Goal: Information Seeking & Learning: Learn about a topic

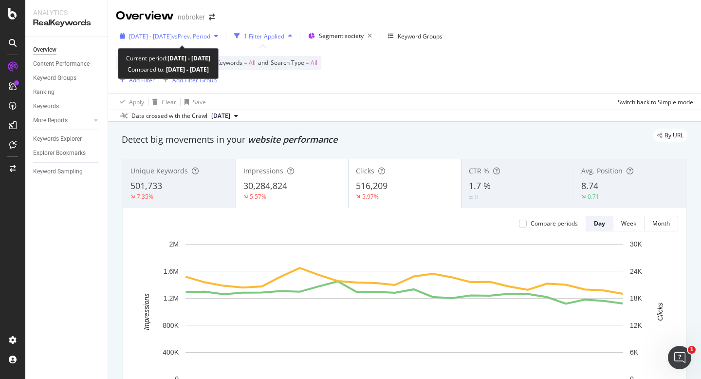
click at [169, 34] on span "[DATE] - [DATE]" at bounding box center [150, 36] width 43 height 8
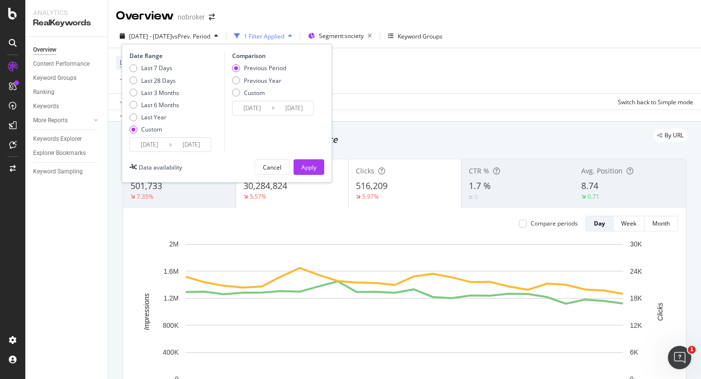
click at [145, 138] on input "[DATE]" at bounding box center [149, 145] width 39 height 14
click at [147, 146] on input "[DATE]" at bounding box center [149, 145] width 39 height 14
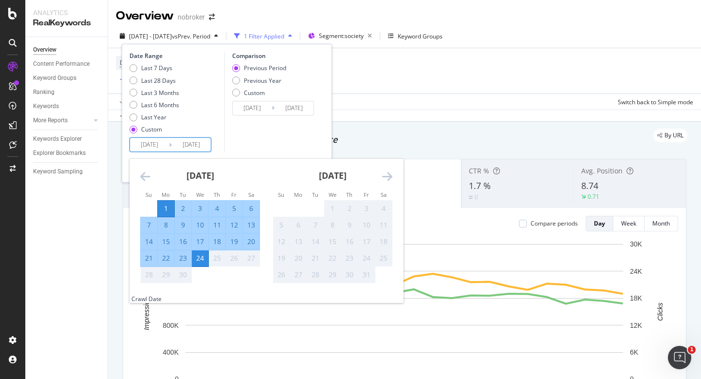
click at [148, 141] on input "2025/09/01" at bounding box center [149, 145] width 39 height 14
click at [262, 125] on div "Comparison Previous Period Previous Year Custom 2025/08/08 Navigate forward to …" at bounding box center [270, 102] width 92 height 100
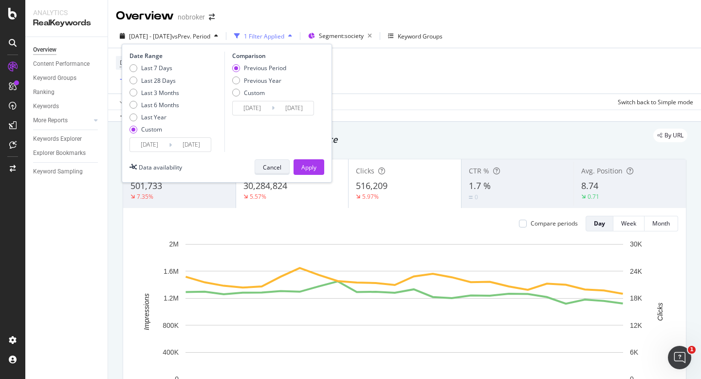
click at [266, 167] on div "Cancel" at bounding box center [272, 167] width 18 height 8
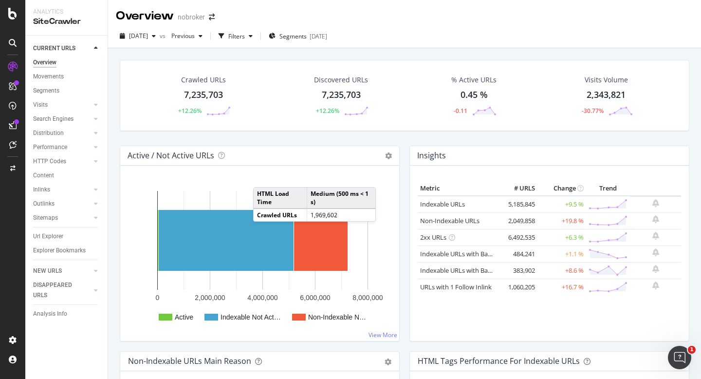
click at [311, 128] on div "Crawled URLs 7,235,703 +12.26% Discovered URLs 7,235,703 +12.26% % Active URLs …" at bounding box center [405, 95] width 570 height 71
click at [517, 52] on div "Crawled URLs 7,235,703 +12.26% Discovered URLs 7,235,703 +12.26% % Active URLs …" at bounding box center [404, 237] width 593 height 379
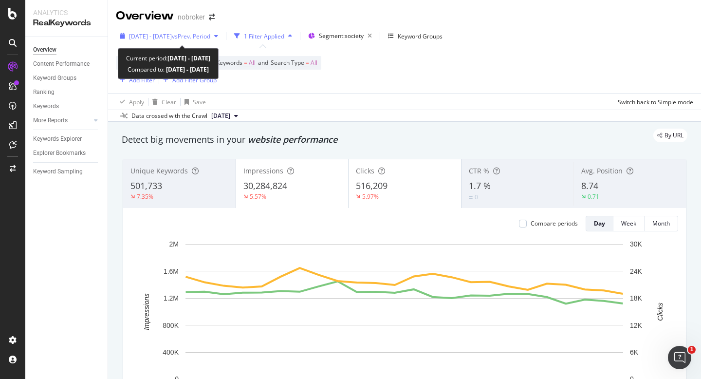
click at [172, 34] on span "[DATE] - [DATE]" at bounding box center [150, 36] width 43 height 8
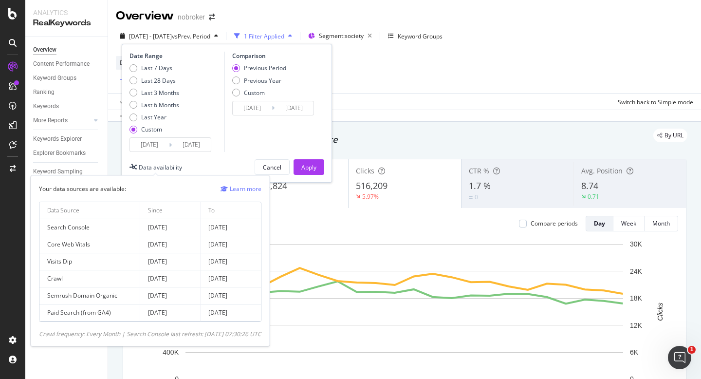
click at [146, 151] on input "[DATE]" at bounding box center [149, 145] width 39 height 14
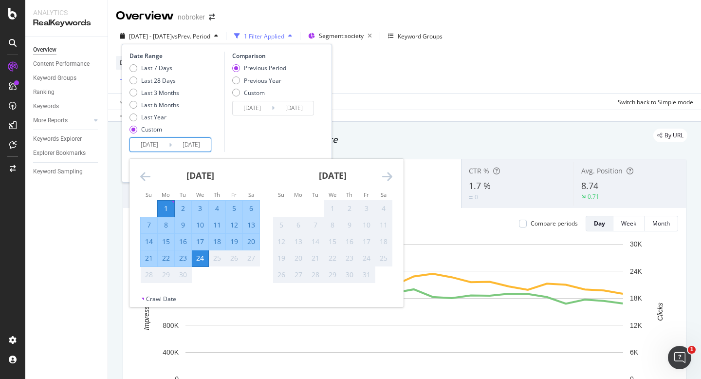
click at [147, 149] on input "2025/09/01" at bounding box center [149, 145] width 39 height 14
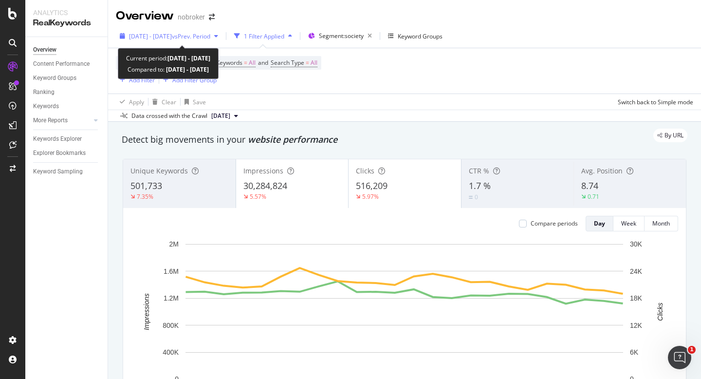
click at [172, 36] on span "2025 Sep. 1st - Sep. 24th" at bounding box center [150, 36] width 43 height 8
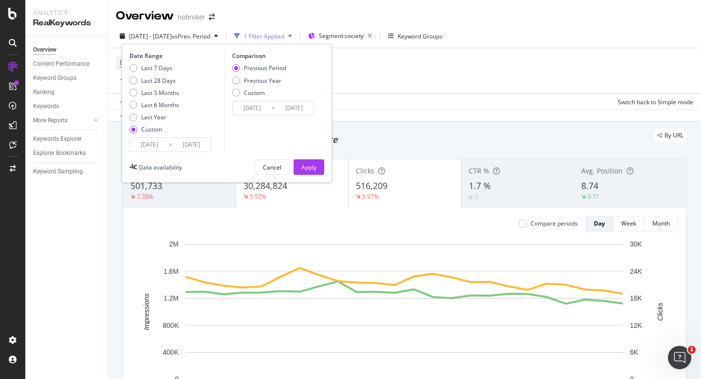
click at [147, 131] on div "Custom" at bounding box center [151, 129] width 21 height 8
type input "2025/08/28"
type input "2025/07/31"
type input "2025/08/27"
click at [148, 68] on div "Last 7 Days" at bounding box center [156, 68] width 31 height 8
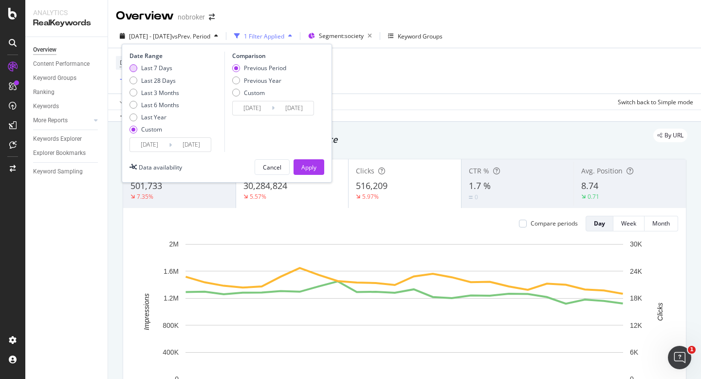
type input "2025/09/18"
type input "2025/09/11"
type input "2025/09/17"
click at [148, 145] on input "2025/09/18" at bounding box center [149, 145] width 39 height 14
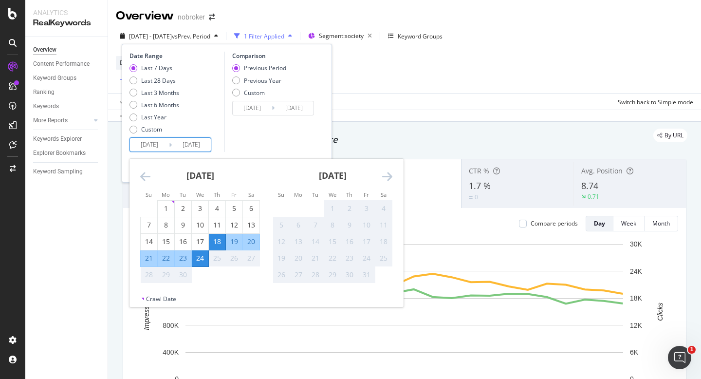
click at [289, 140] on div "Comparison Previous Period Previous Year Custom 2025/09/11 Navigate forward to …" at bounding box center [270, 102] width 92 height 100
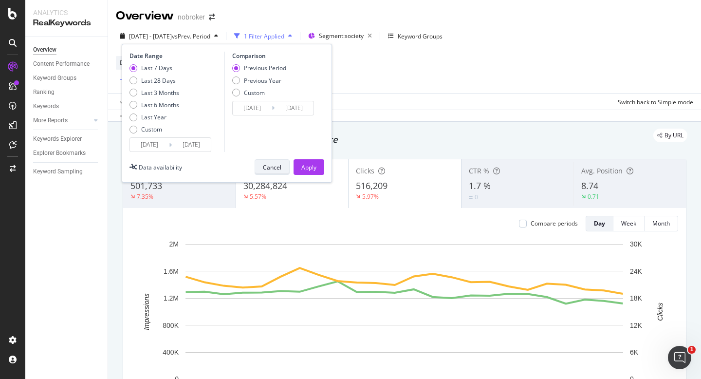
click at [274, 171] on div "Cancel" at bounding box center [272, 167] width 18 height 14
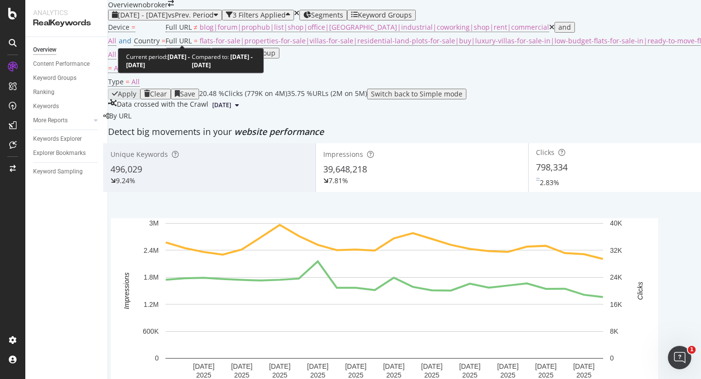
click at [199, 19] on span "vs Prev. Period" at bounding box center [191, 14] width 46 height 9
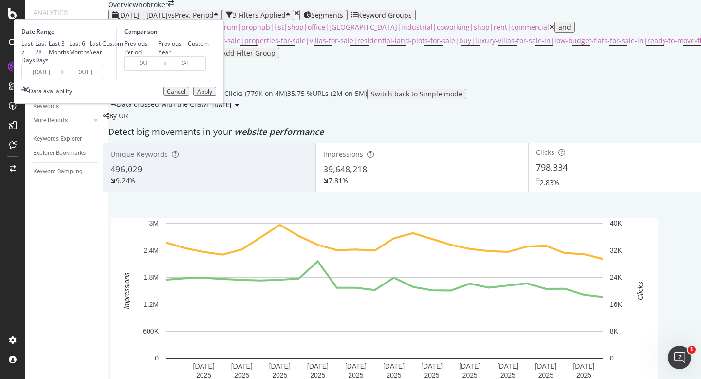
click at [61, 79] on input "[DATE]" at bounding box center [41, 72] width 39 height 14
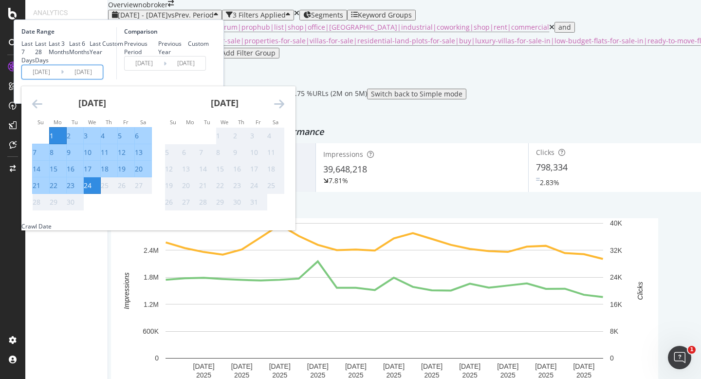
click at [224, 104] on div "Date Range Last 7 Days Last 28 Days Last 3 Months Last 6 Months Last Year Custo…" at bounding box center [119, 61] width 210 height 84
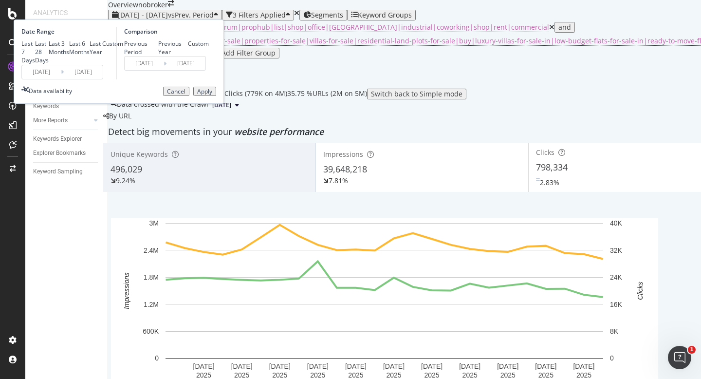
click at [185, 95] on div "Cancel" at bounding box center [176, 91] width 18 height 7
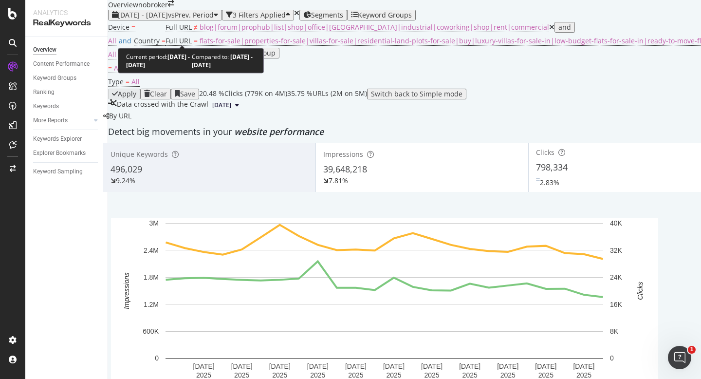
click at [168, 19] on span "[DATE] - [DATE]" at bounding box center [143, 14] width 50 height 9
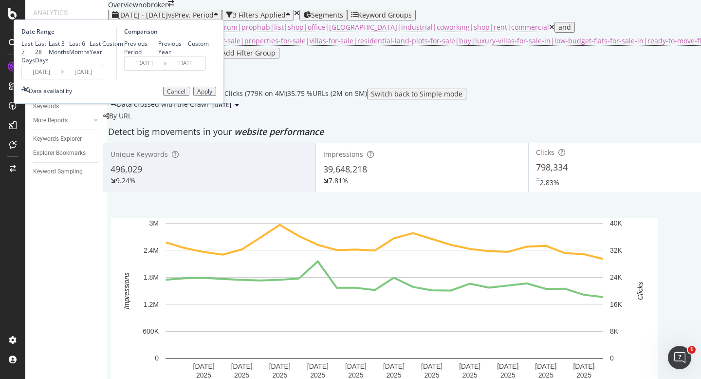
click at [61, 79] on input "[DATE]" at bounding box center [41, 72] width 39 height 14
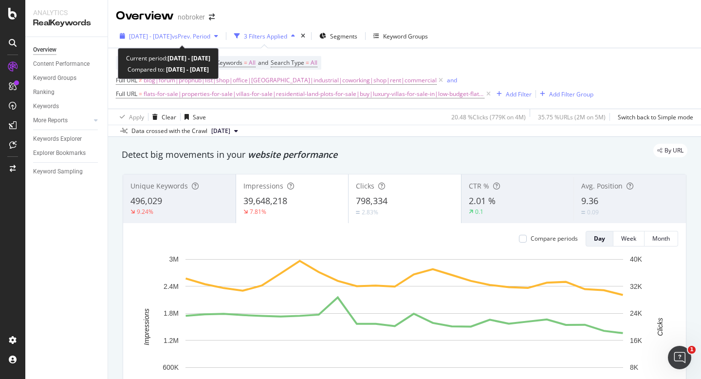
click at [172, 34] on span "[DATE] - [DATE]" at bounding box center [150, 36] width 43 height 8
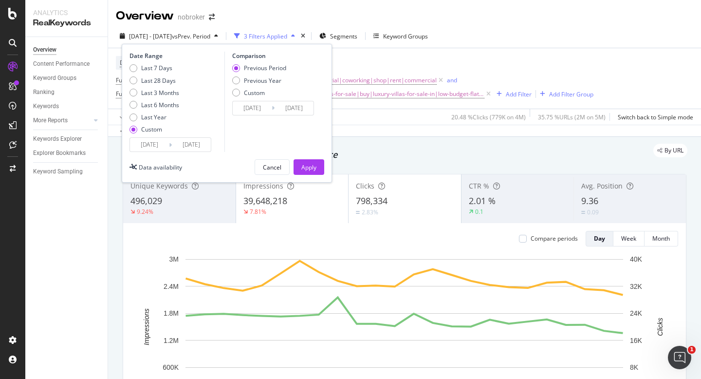
click at [139, 152] on div "Date Range Last 7 Days Last 28 Days Last 3 Months Last 6 Months Last Year Custo…" at bounding box center [227, 113] width 210 height 139
click at [151, 142] on input "[DATE]" at bounding box center [149, 145] width 39 height 14
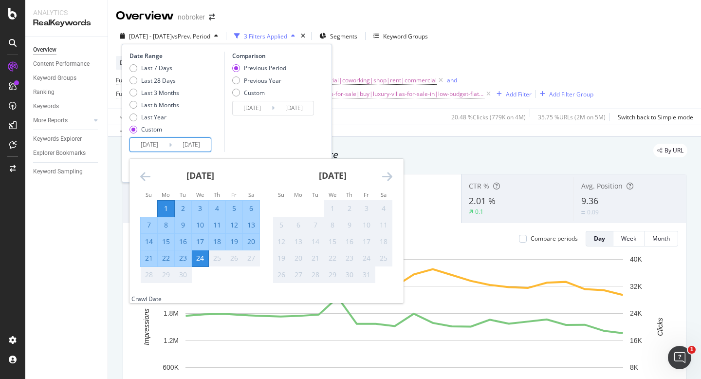
click at [460, 58] on div "Device = All and Country = All and Keywords = All and Search Type = All Full UR…" at bounding box center [404, 78] width 577 height 45
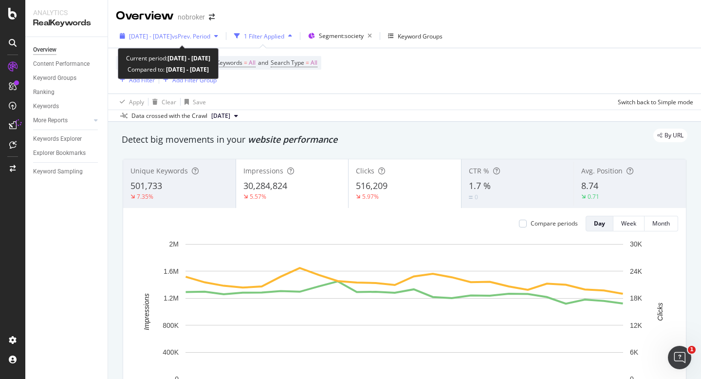
click at [172, 36] on span "[DATE] - [DATE]" at bounding box center [150, 36] width 43 height 8
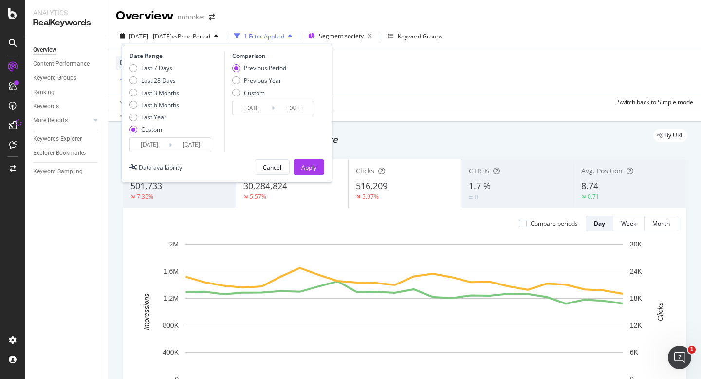
click at [140, 148] on input "[DATE]" at bounding box center [149, 145] width 39 height 14
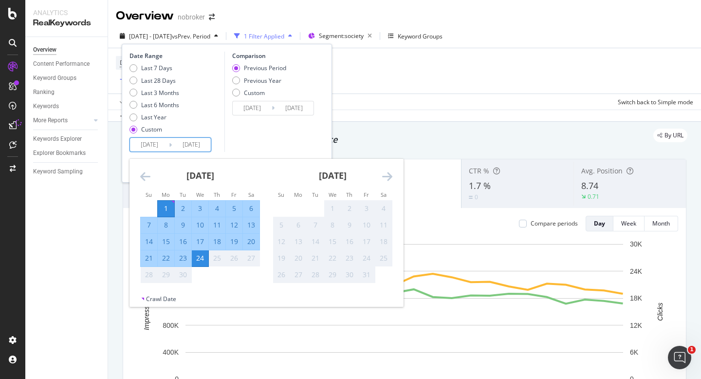
click at [321, 109] on div "Date Range Last 7 Days Last 28 Days Last 3 Months Last 6 Months Last Year Custo…" at bounding box center [226, 102] width 195 height 100
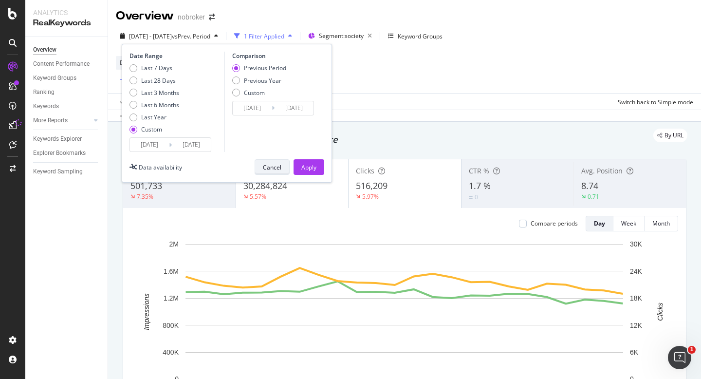
click at [273, 168] on div "Cancel" at bounding box center [272, 167] width 18 height 8
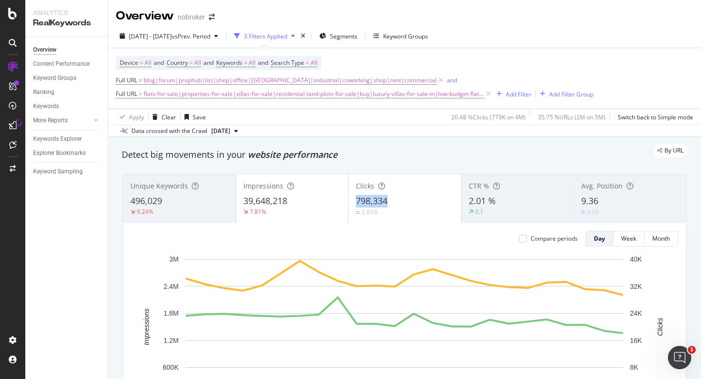
copy span "798,334"
drag, startPoint x: 394, startPoint y: 202, endPoint x: 350, endPoint y: 201, distance: 43.8
click at [350, 201] on div "Clicks 798,334 2.83%" at bounding box center [405, 199] width 112 height 44
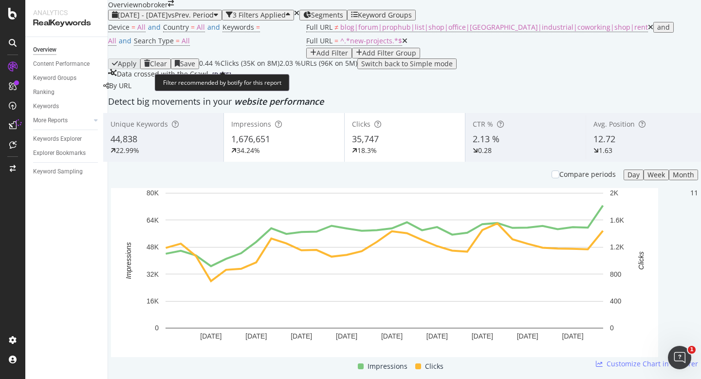
click at [168, 19] on div "2024 Jun. 1st - Jun. 30th vs Prev. Period" at bounding box center [165, 15] width 106 height 8
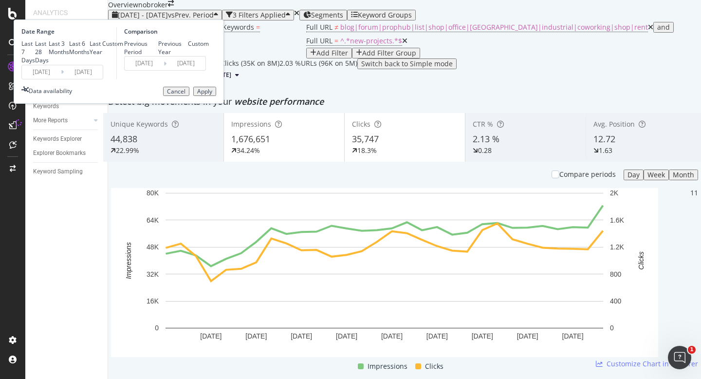
click at [35, 64] on div "Last 7 Days" at bounding box center [28, 51] width 14 height 25
type input "2025/09/18"
type input "2025/09/24"
type input "2025/09/11"
type input "2025/09/17"
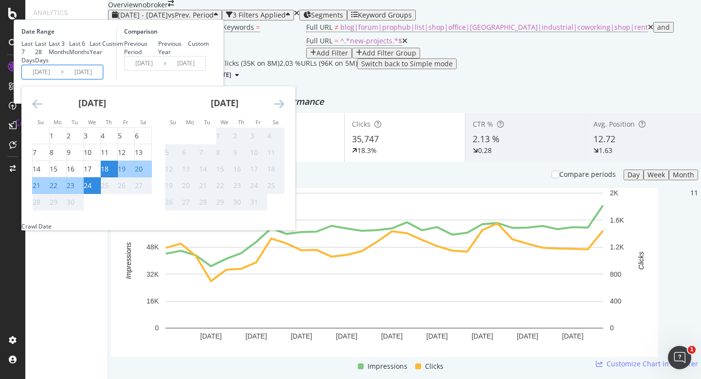
click at [61, 79] on input "2025/09/18" at bounding box center [41, 72] width 39 height 14
click at [54, 141] on div "1" at bounding box center [52, 136] width 4 height 10
type input "2025/09/01"
type input "2025/08/08"
type input "2025/08/31"
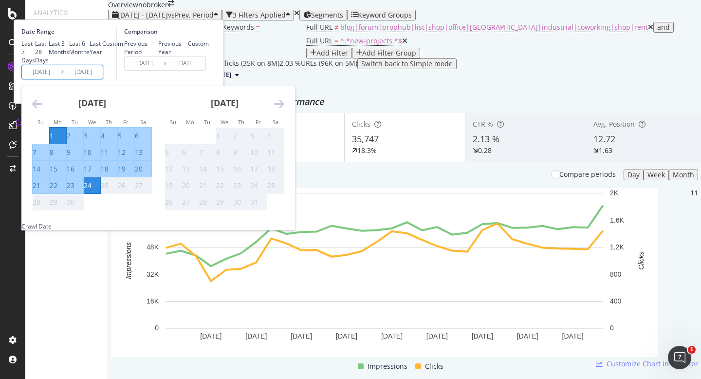
click at [209, 79] on div "Comparison Previous Period Previous Year Custom 2025/08/08 Navigate forward to …" at bounding box center [162, 53] width 92 height 52
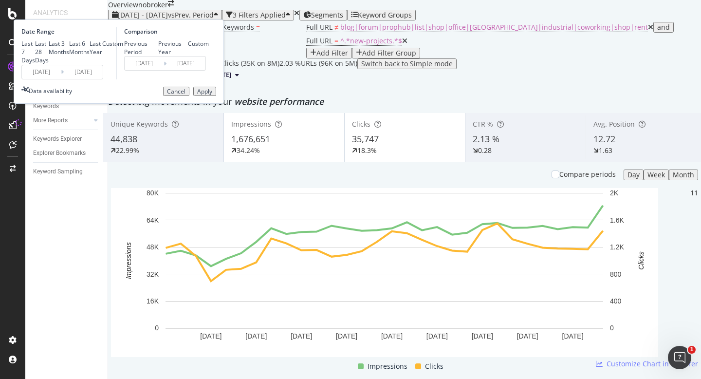
click at [212, 95] on div "Apply" at bounding box center [204, 91] width 15 height 7
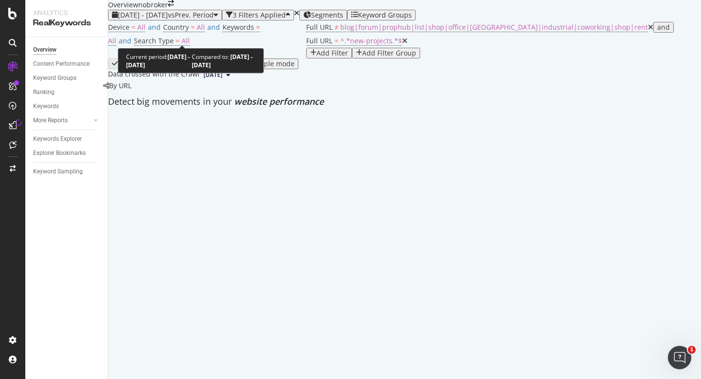
click at [168, 19] on span "[DATE] - [DATE]" at bounding box center [143, 14] width 50 height 9
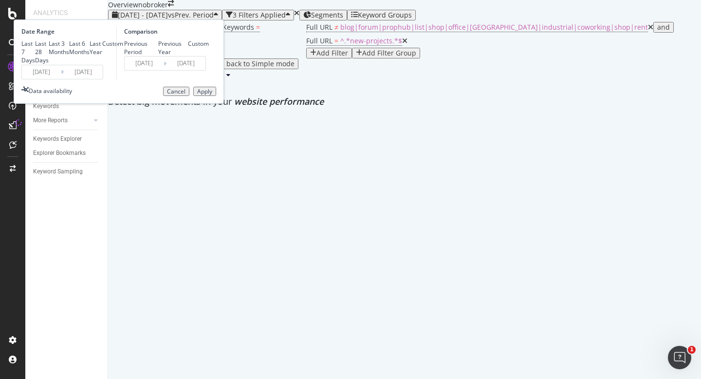
click at [61, 79] on input "2025/09/01" at bounding box center [41, 72] width 39 height 14
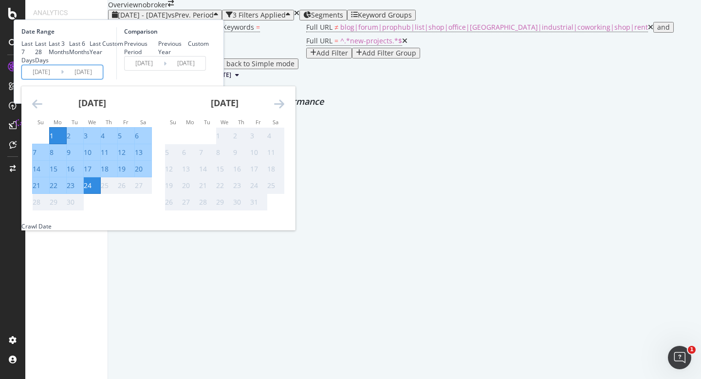
click at [209, 79] on div "Comparison Previous Period Previous Year Custom 2025/08/08 Navigate forward to …" at bounding box center [162, 53] width 92 height 52
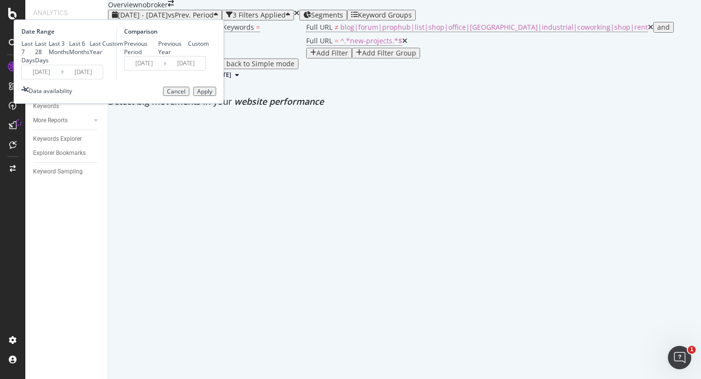
click at [185, 95] on div "Cancel" at bounding box center [176, 91] width 18 height 7
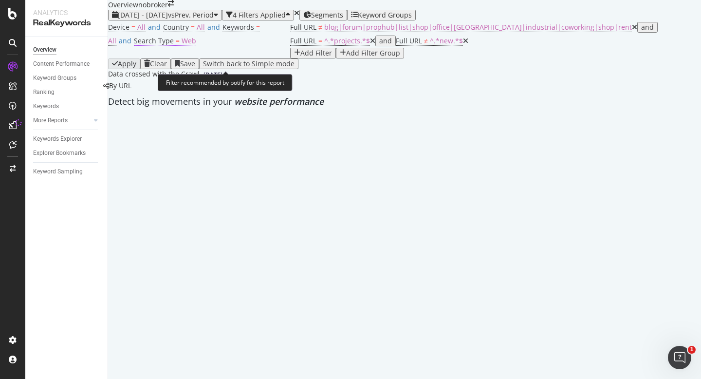
click at [196, 45] on span "Web" at bounding box center [189, 40] width 15 height 9
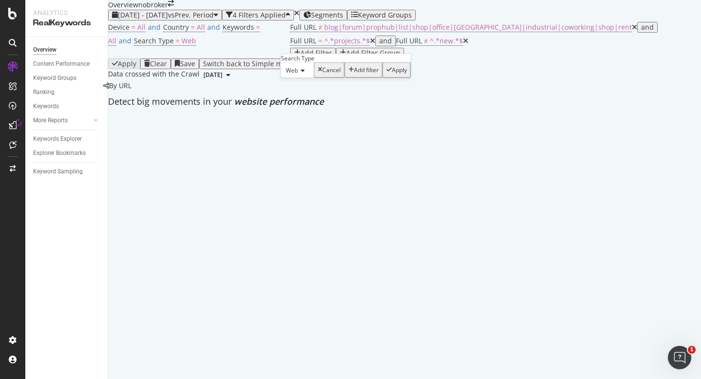
click at [298, 74] on span "Web" at bounding box center [292, 70] width 12 height 8
click at [300, 88] on div "All" at bounding box center [297, 83] width 32 height 10
click at [381, 74] on div "button" at bounding box center [383, 70] width 5 height 7
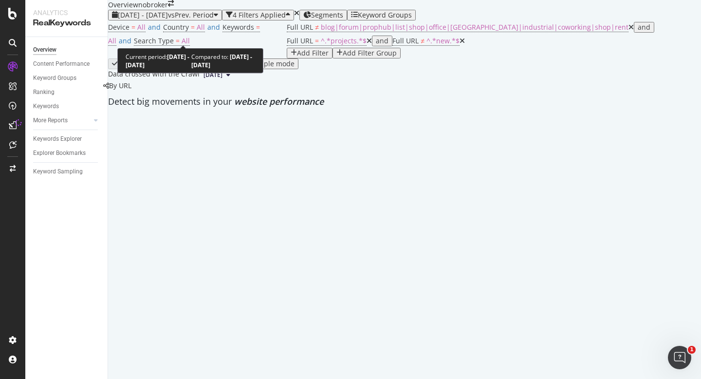
click at [168, 19] on span "[DATE] - [DATE]" at bounding box center [143, 14] width 50 height 9
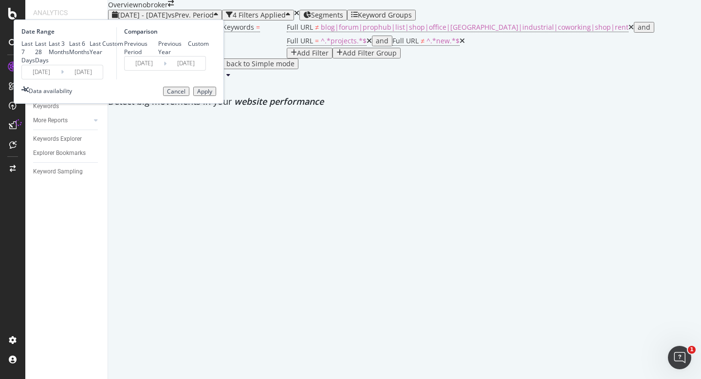
click at [35, 64] on div "Last 7 Days" at bounding box center [28, 51] width 14 height 25
type input "[DATE]"
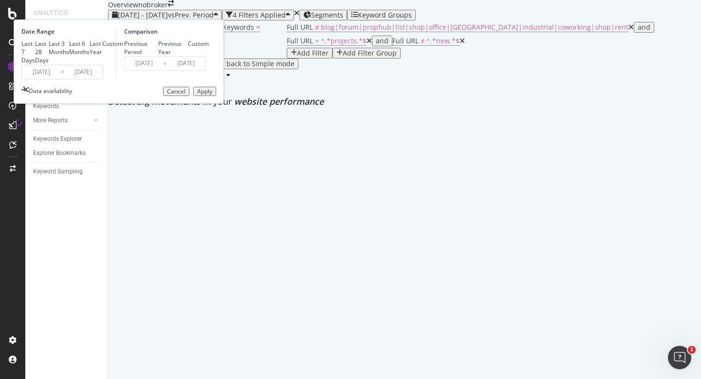
click at [61, 79] on input "[DATE]" at bounding box center [41, 72] width 39 height 14
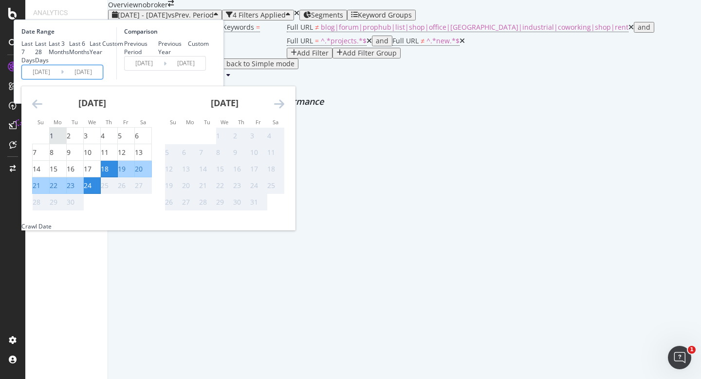
click at [54, 141] on div "1" at bounding box center [52, 136] width 4 height 10
type input "[DATE]"
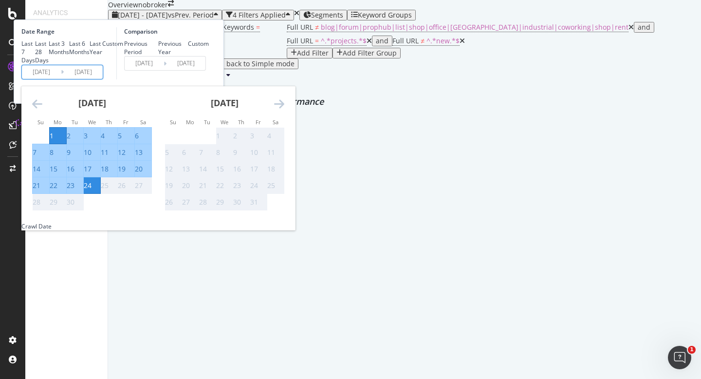
click at [209, 79] on div "Comparison Previous Period Previous Year Custom [DATE] Navigate forward to inte…" at bounding box center [162, 53] width 92 height 52
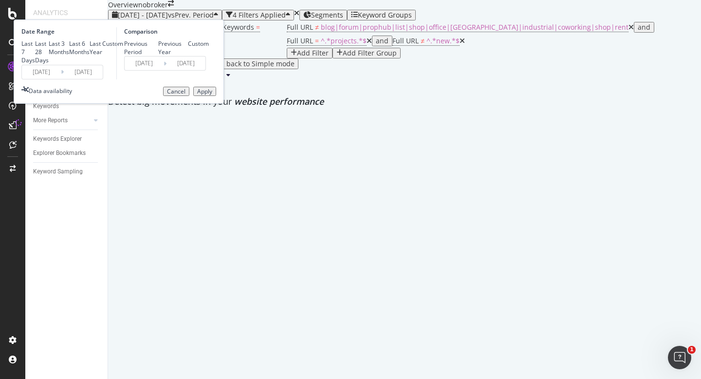
click at [212, 95] on div "Apply" at bounding box center [204, 91] width 15 height 7
